Goal: Check status: Check status

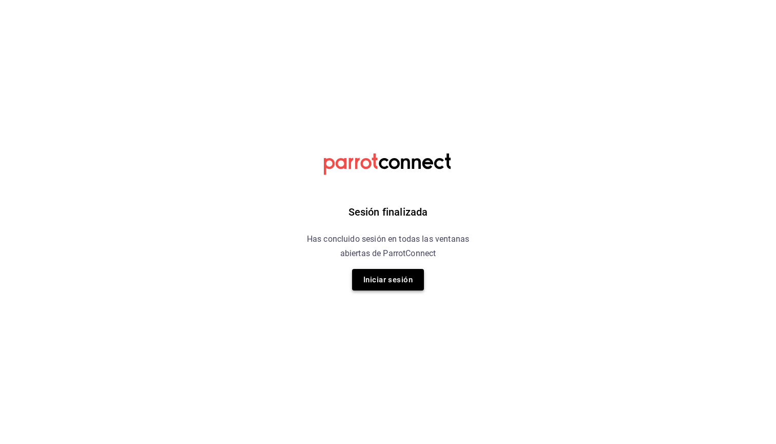
click at [405, 286] on button "Iniciar sesión" at bounding box center [388, 280] width 72 height 22
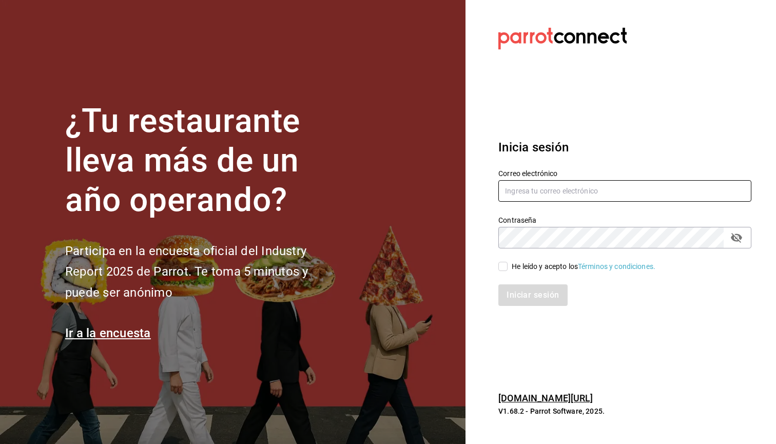
type input "admonmarnecdmx@gmail.com"
click at [504, 267] on input "He leído y acepto los Términos y condiciones." at bounding box center [502, 266] width 9 height 9
checkbox input "true"
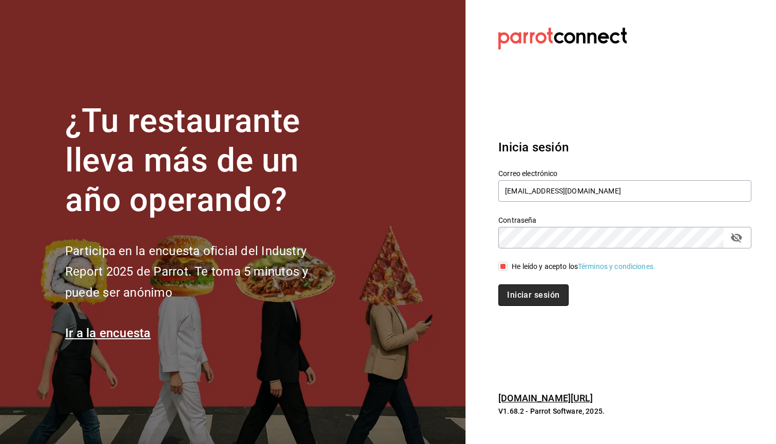
click at [510, 293] on button "Iniciar sesión" at bounding box center [533, 295] width 70 height 22
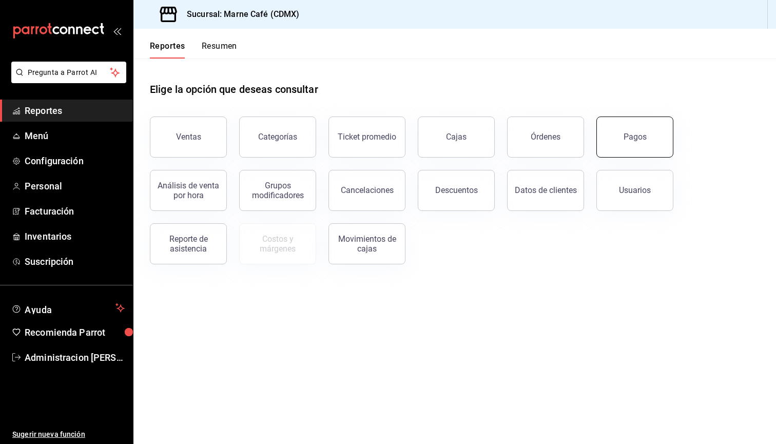
click at [640, 133] on div "Pagos" at bounding box center [635, 137] width 23 height 10
